Goal: Navigation & Orientation: Find specific page/section

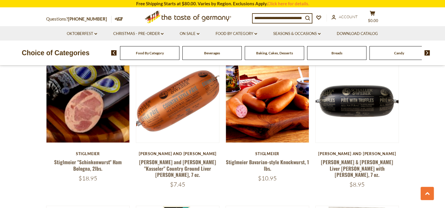
scroll to position [617, 0]
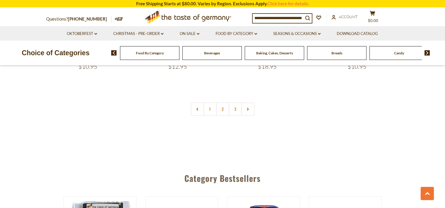
scroll to position [1458, 0]
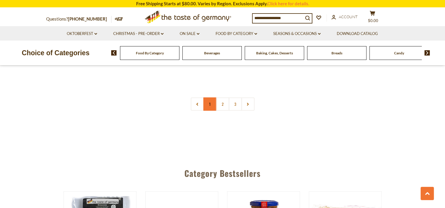
click at [207, 98] on link "1" at bounding box center [209, 104] width 13 height 13
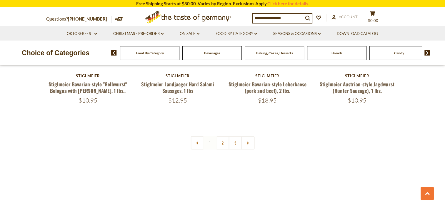
scroll to position [1420, 0]
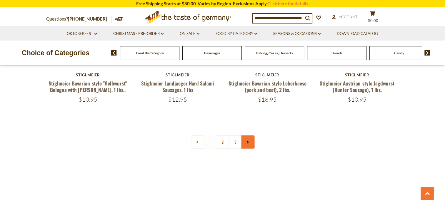
click at [246, 136] on link at bounding box center [247, 142] width 13 height 13
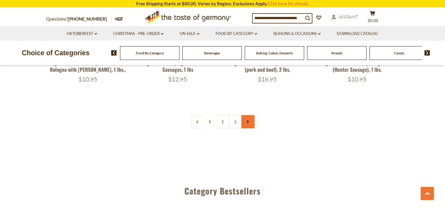
click at [246, 121] on icon at bounding box center [248, 122] width 4 height 3
